Goal: Book appointment/travel/reservation

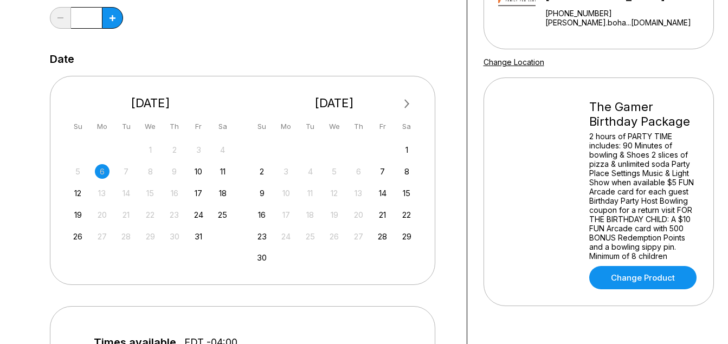
scroll to position [217, 0]
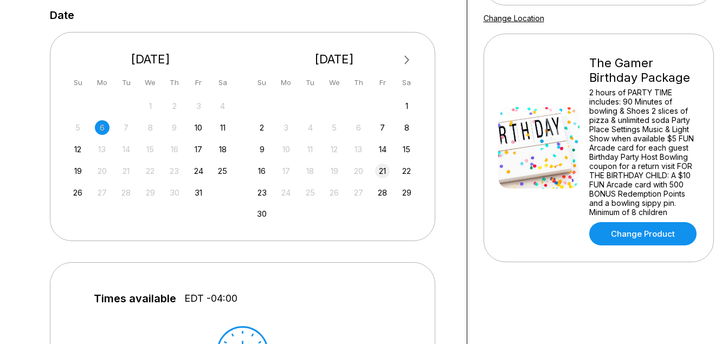
click at [383, 173] on div "21" at bounding box center [382, 171] width 15 height 15
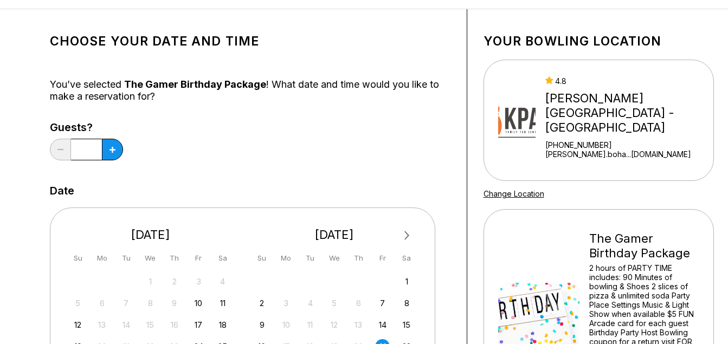
scroll to position [0, 0]
